Goal: Transaction & Acquisition: Purchase product/service

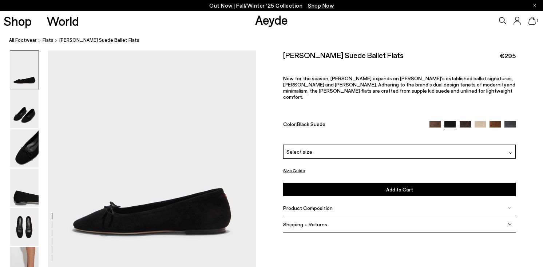
click at [434, 121] on img at bounding box center [434, 126] width 11 height 11
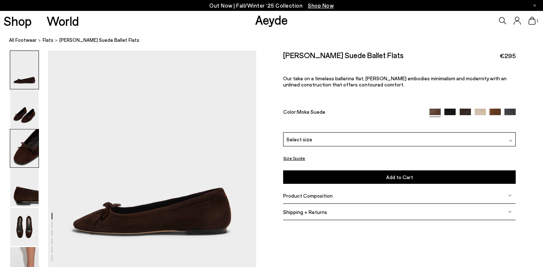
click at [17, 135] on img at bounding box center [24, 148] width 28 height 38
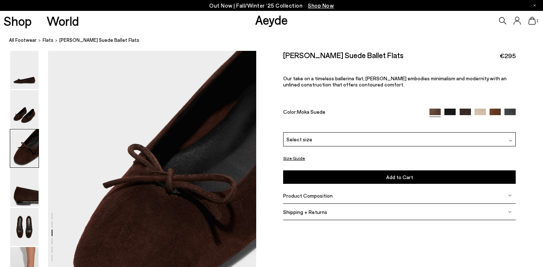
scroll to position [497, 0]
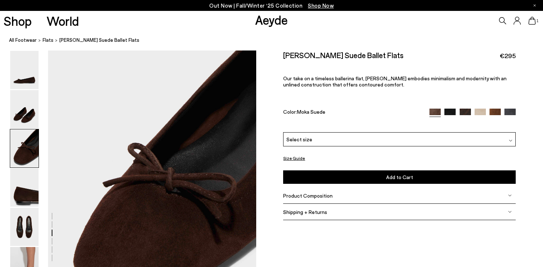
click at [328, 137] on div "Select size" at bounding box center [399, 139] width 232 height 14
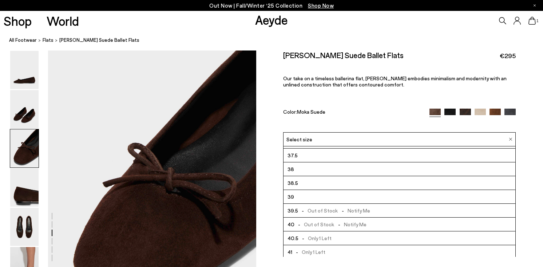
scroll to position [25, 0]
click at [28, 191] on img at bounding box center [24, 188] width 28 height 38
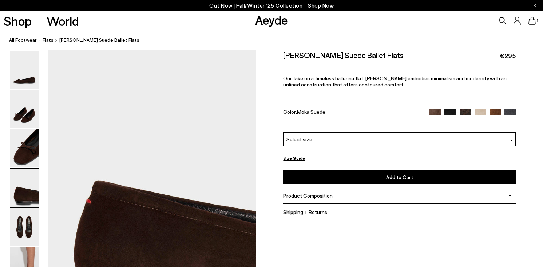
click at [30, 224] on img at bounding box center [24, 227] width 28 height 38
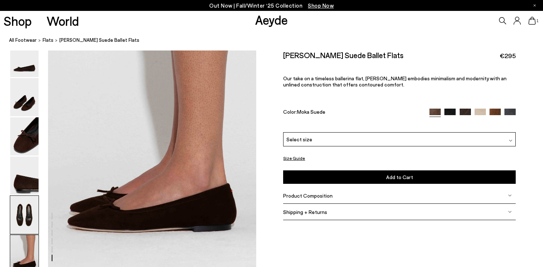
scroll to position [1392, 0]
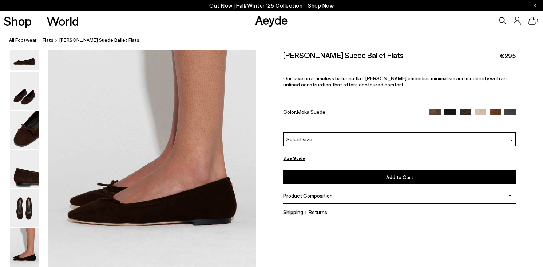
click at [451, 112] on img at bounding box center [449, 114] width 11 height 11
